Goal: Transaction & Acquisition: Book appointment/travel/reservation

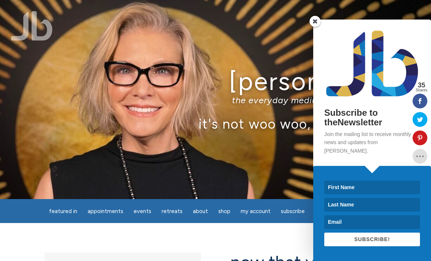
click at [315, 27] on span at bounding box center [315, 21] width 11 height 11
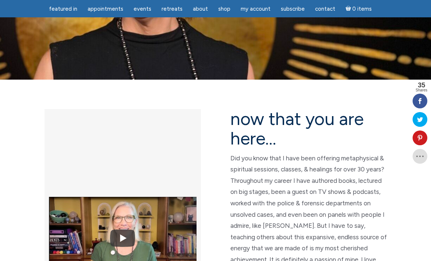
scroll to position [120, 0]
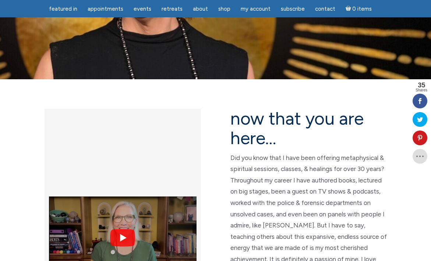
click at [122, 182] on img at bounding box center [123, 237] width 148 height 111
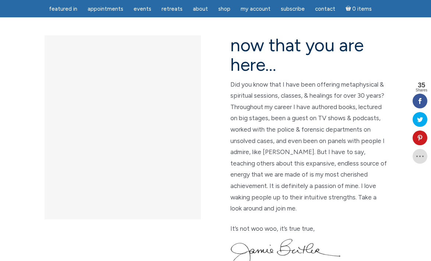
scroll to position [188, 0]
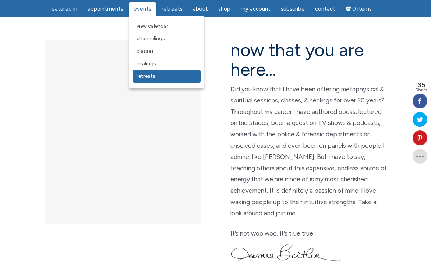
click at [152, 80] on link "Retreats" at bounding box center [167, 76] width 68 height 13
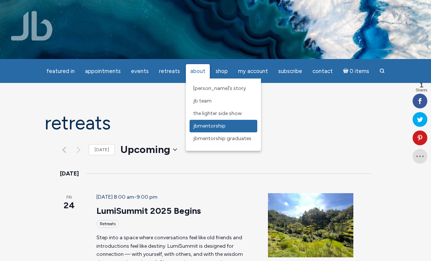
click at [204, 124] on span "JBMentorship" at bounding box center [209, 126] width 32 height 6
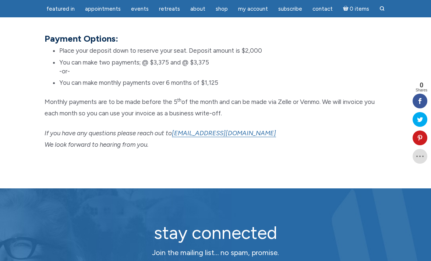
scroll to position [857, 0]
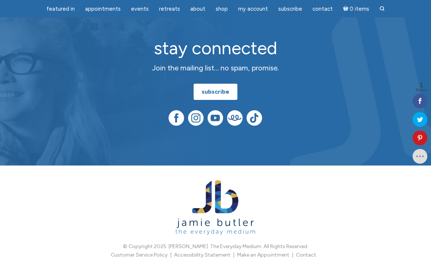
scroll to position [662, 0]
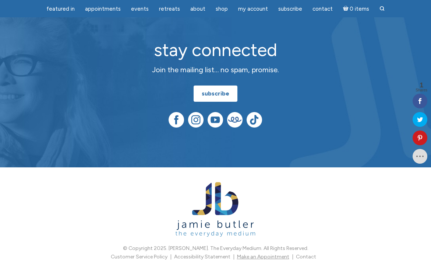
click at [266, 253] on link "Make an Appointment" at bounding box center [263, 256] width 52 height 6
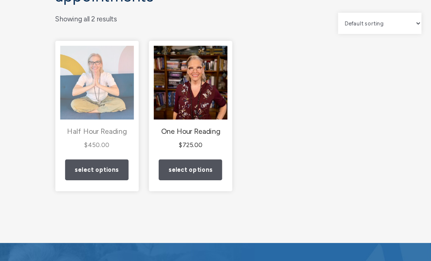
scroll to position [61, 0]
